Goal: Register for event/course

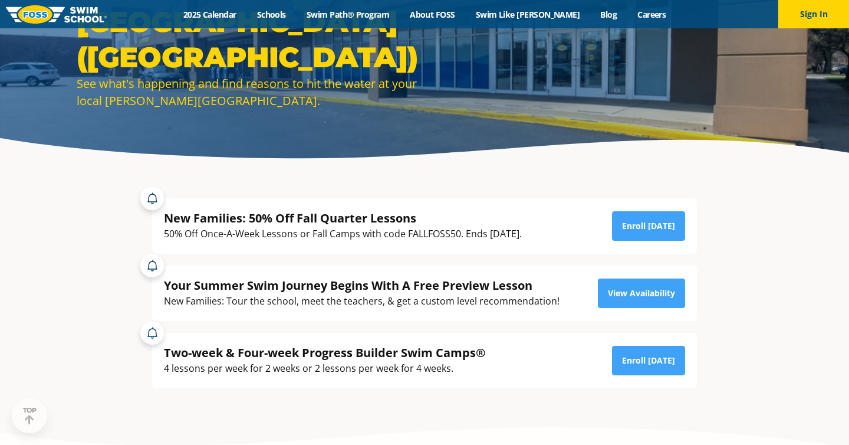
scroll to position [145, 0]
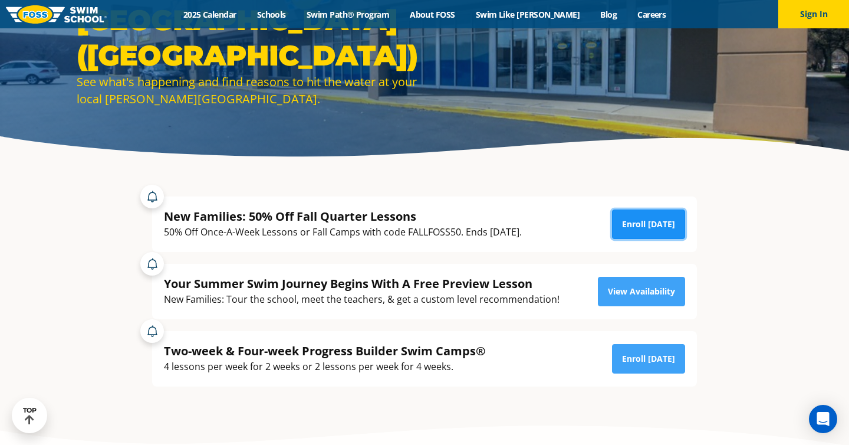
click at [656, 225] on link "Enroll Today" at bounding box center [648, 223] width 73 height 29
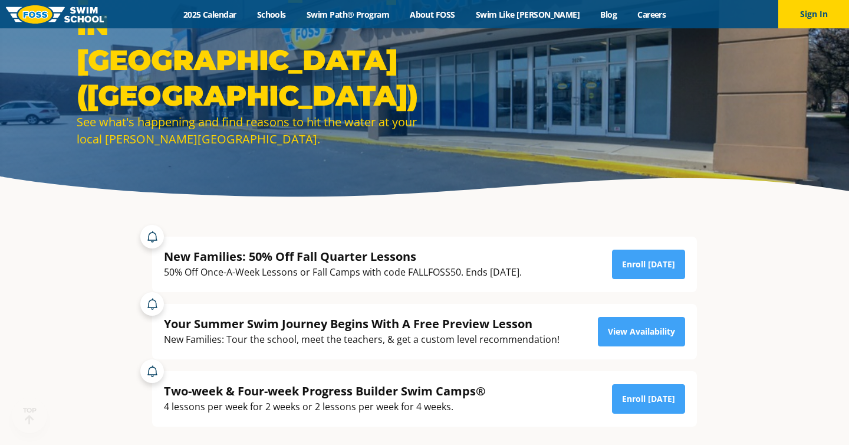
scroll to position [129, 0]
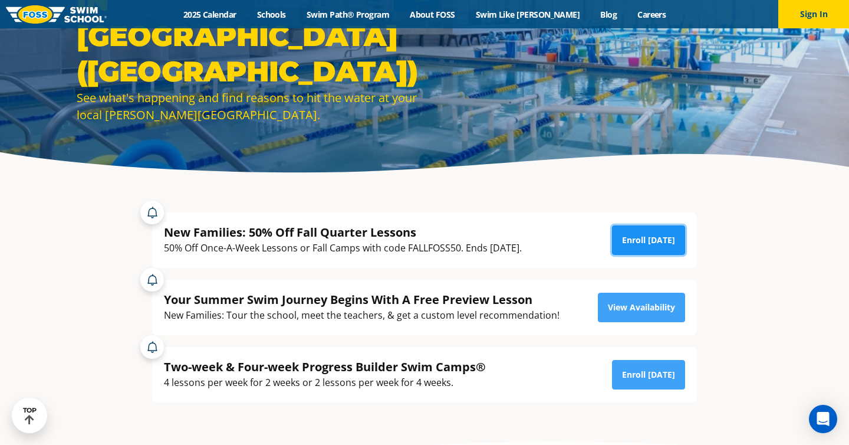
click at [642, 235] on link "Enroll Today" at bounding box center [648, 239] width 73 height 29
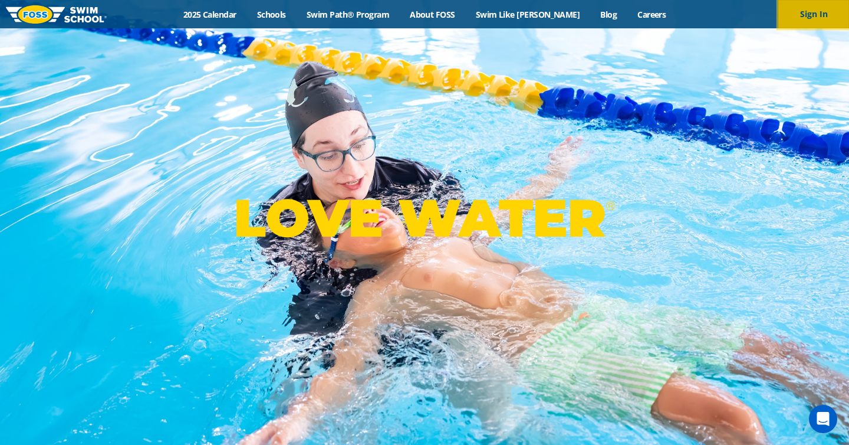
click at [817, 12] on button "Sign In" at bounding box center [813, 14] width 71 height 28
